Goal: Find contact information: Find contact information

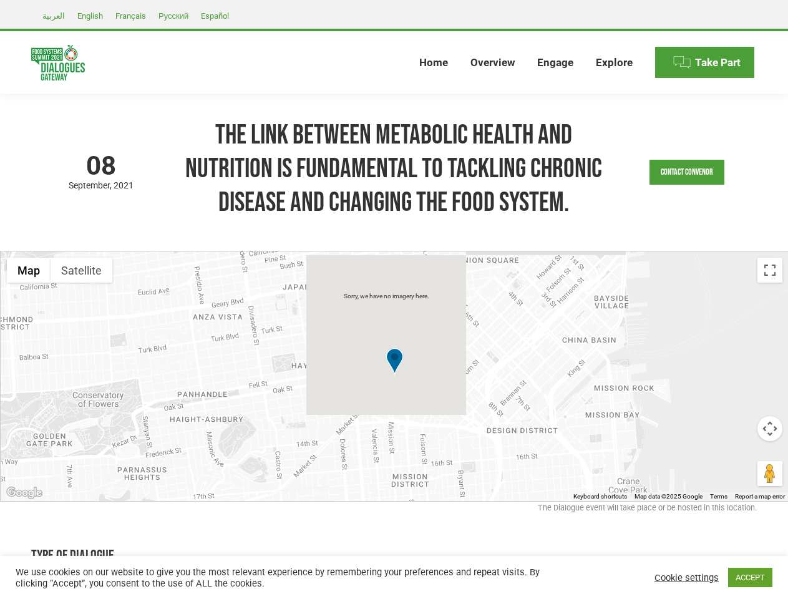
click at [394, 300] on div at bounding box center [395, 376] width 788 height 250
click at [687, 172] on link "Contact Convenor" at bounding box center [687, 172] width 75 height 25
click at [0, 0] on html at bounding box center [0, 0] width 0 height 0
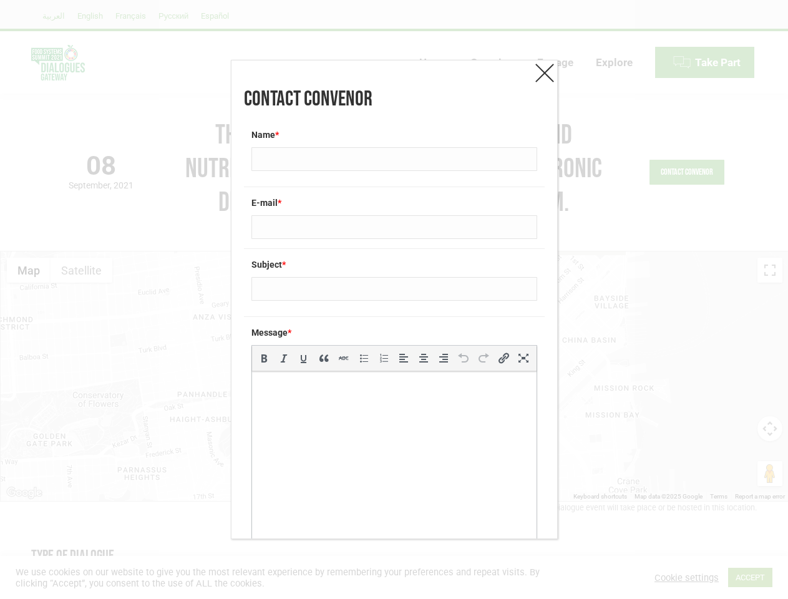
click at [399, 376] on html at bounding box center [393, 388] width 285 height 35
click at [398, 362] on icon "Align left (Shift+Alt+L)" at bounding box center [404, 358] width 12 height 12
click at [29, 270] on div "Contact Convenor Name * E-mail * Subject * Message * p b i link b-quote del ins…" at bounding box center [394, 299] width 788 height 599
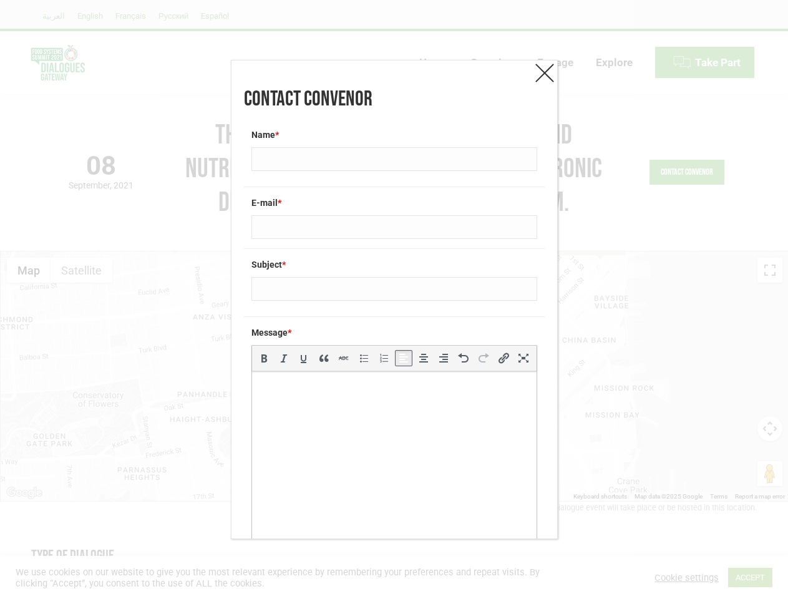
click at [81, 270] on div "Contact Convenor Name * E-mail * Subject * Message * p b i link b-quote del ins…" at bounding box center [394, 299] width 788 height 599
